Goal: Find contact information: Find contact information

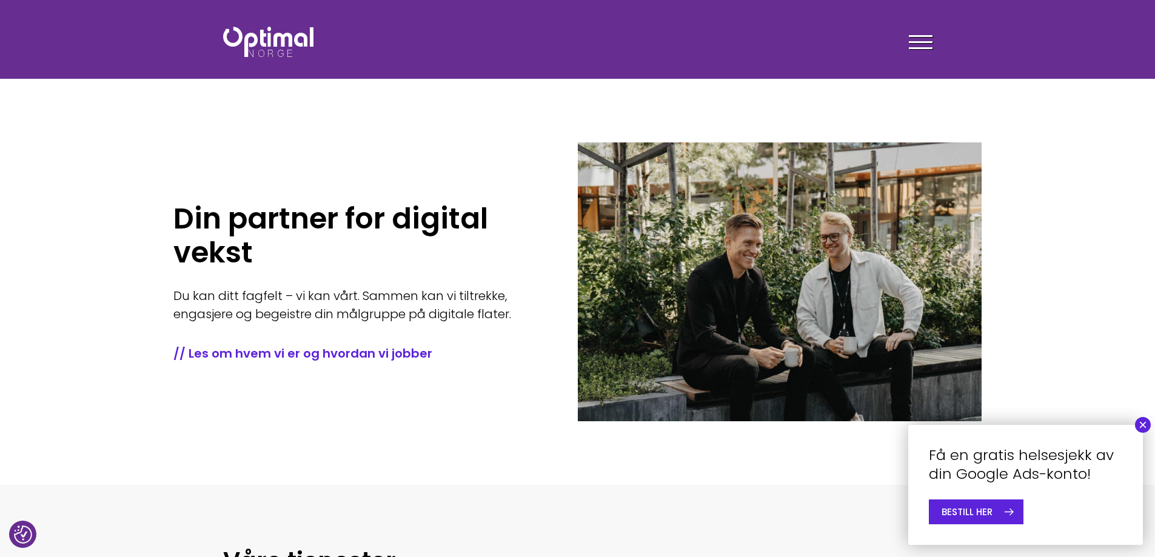
click at [930, 51] on div at bounding box center [921, 44] width 24 height 30
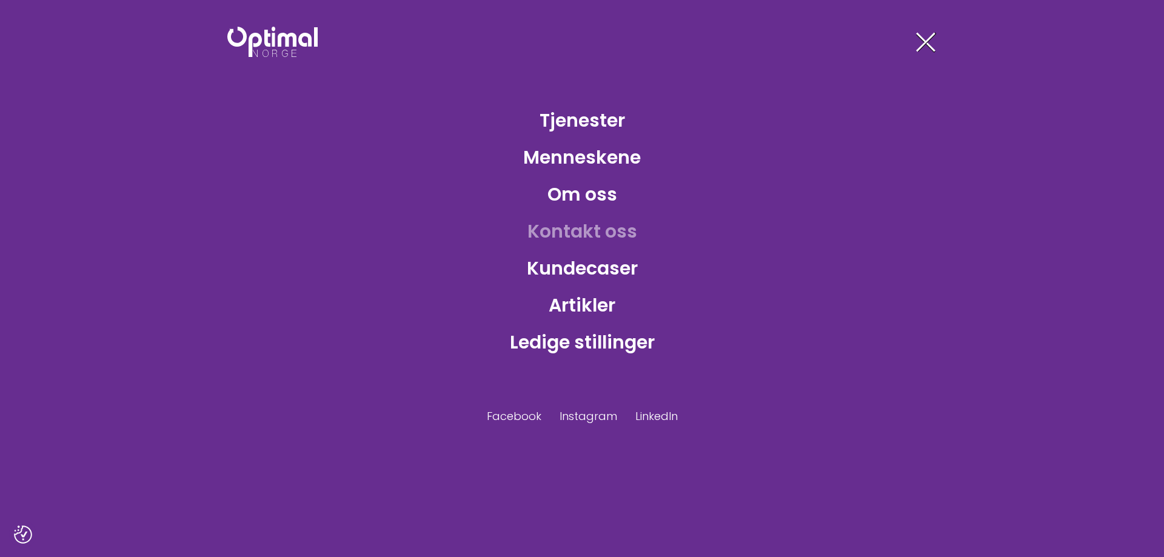
click at [593, 232] on link "Kontakt oss" at bounding box center [582, 231] width 129 height 39
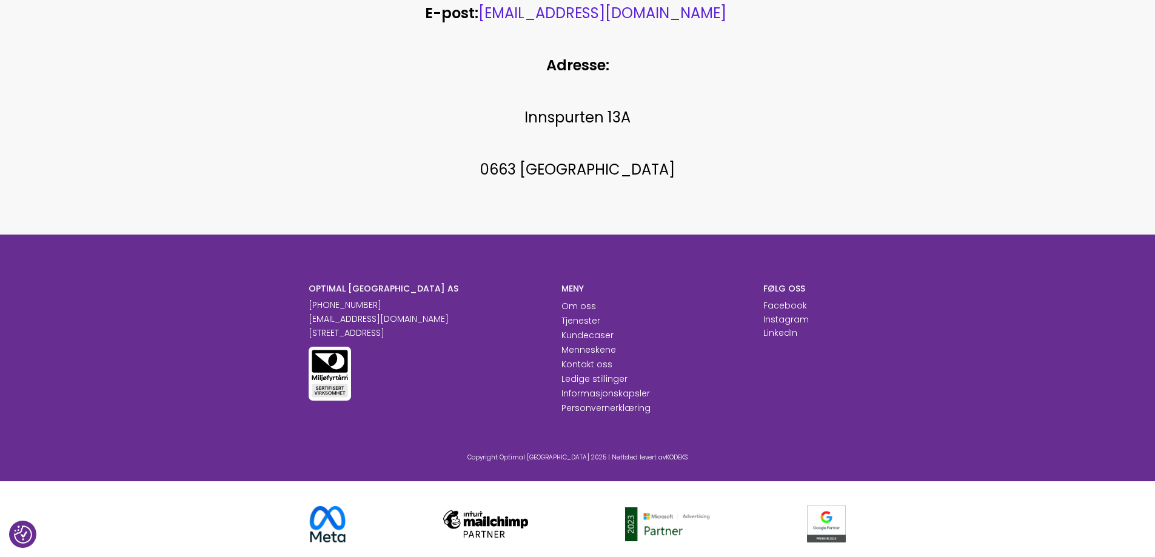
scroll to position [645, 0]
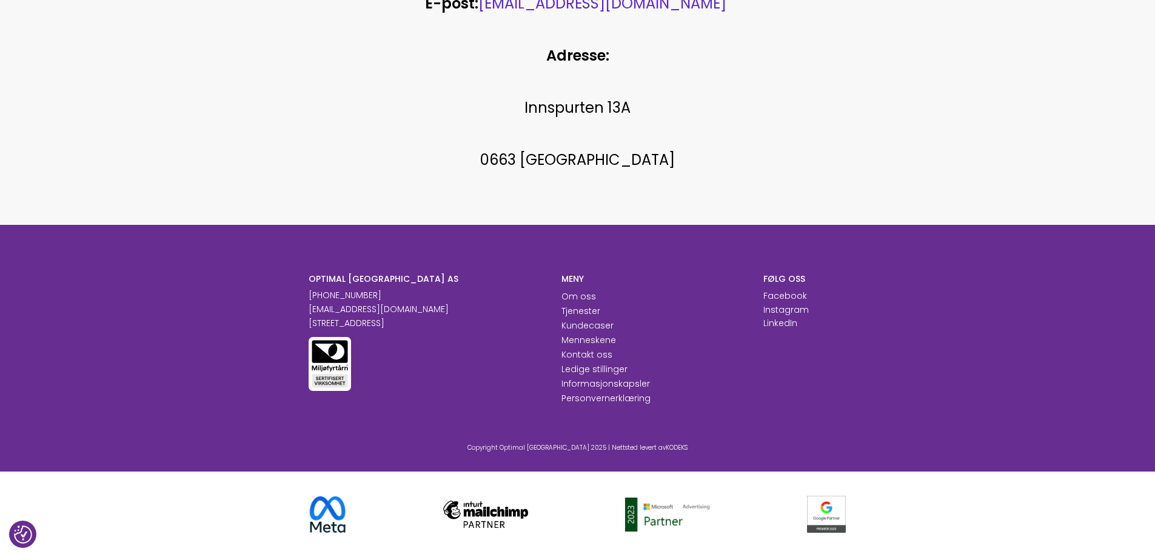
drag, startPoint x: 307, startPoint y: 292, endPoint x: 445, endPoint y: 288, distance: 137.6
click at [445, 288] on div "OPTIMAL [GEOGRAPHIC_DATA] AS [PHONE_NUMBER] [EMAIL_ADDRESS][DOMAIN_NAME] [STREE…" at bounding box center [425, 339] width 253 height 132
copy link "[PHONE_NUMBER]"
drag, startPoint x: 302, startPoint y: 307, endPoint x: 436, endPoint y: 310, distance: 134.0
click at [436, 310] on div "OPTIMAL [GEOGRAPHIC_DATA] AS [PHONE_NUMBER] [EMAIL_ADDRESS][DOMAIN_NAME] [STREE…" at bounding box center [425, 339] width 253 height 132
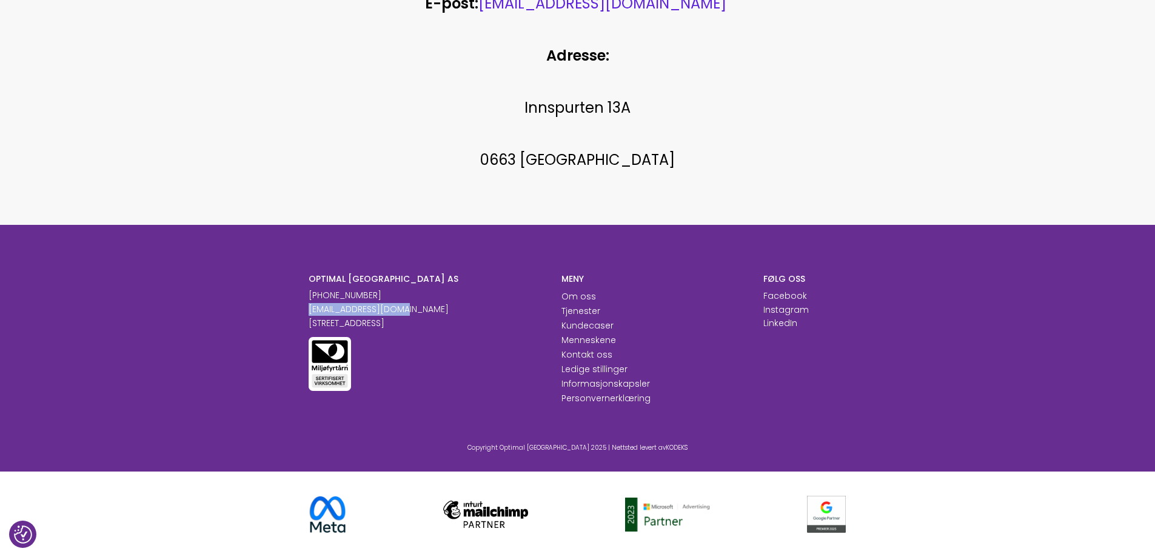
copy link "[EMAIL_ADDRESS][DOMAIN_NAME]"
